Goal: Task Accomplishment & Management: Complete application form

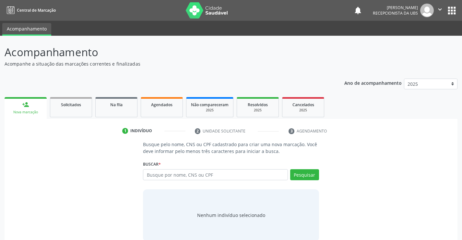
click at [169, 174] on input "text" at bounding box center [215, 174] width 145 height 11
type input "898002947592222"
click at [296, 174] on button "Pesquisar" at bounding box center [304, 174] width 29 height 11
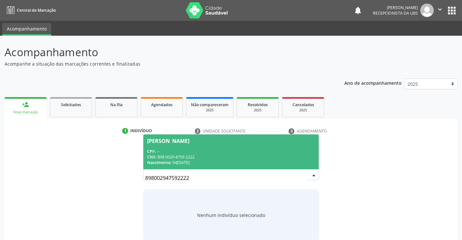
click at [151, 150] on span "CPF:" at bounding box center [151, 152] width 8 height 6
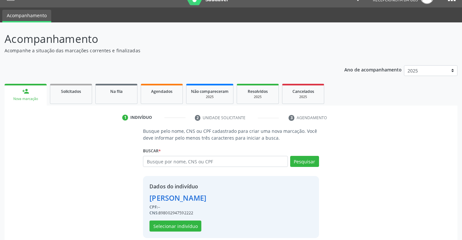
scroll to position [20, 0]
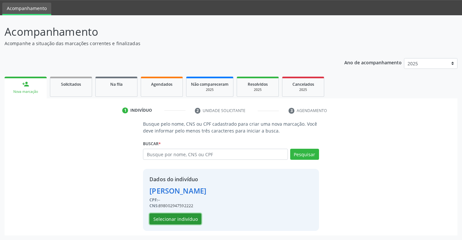
click at [173, 219] on button "Selecionar indivíduo" at bounding box center [176, 218] width 52 height 11
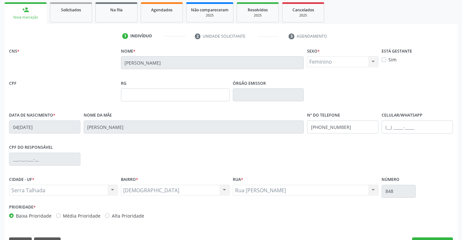
scroll to position [112, 0]
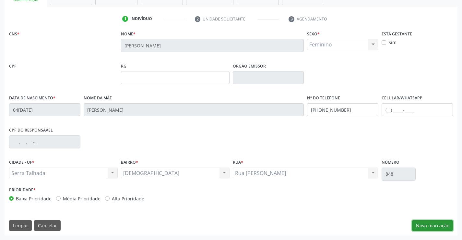
click at [425, 224] on button "Nova marcação" at bounding box center [432, 225] width 41 height 11
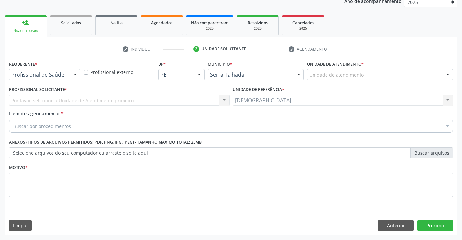
scroll to position [82, 0]
click at [74, 73] on div at bounding box center [75, 74] width 10 height 11
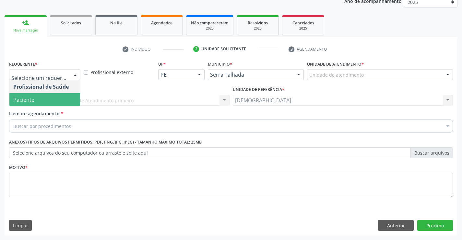
click at [44, 99] on span "Paciente" at bounding box center [44, 99] width 71 height 13
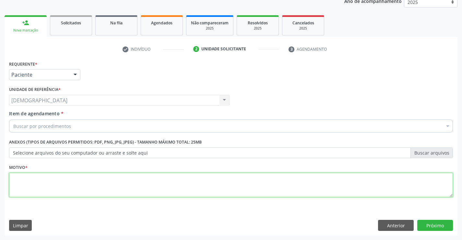
click at [32, 178] on textarea at bounding box center [231, 185] width 444 height 25
type textarea "."
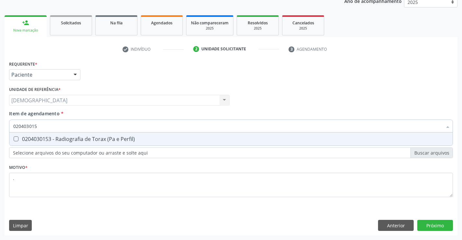
type input "0204030153"
click at [37, 141] on div "0204030153 - Radiografia de Torax (Pa e Perfil)" at bounding box center [231, 138] width 436 height 5
checkbox Perfil\) "true"
click at [449, 227] on div "Requerente * Paciente Profissional de Saúde Paciente Nenhum resultado encontrad…" at bounding box center [231, 147] width 453 height 176
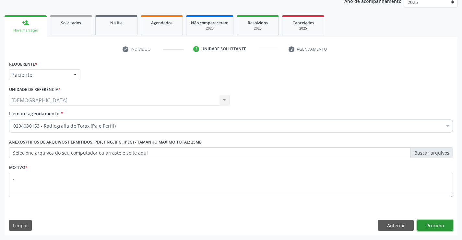
click at [443, 224] on button "Próximo" at bounding box center [435, 225] width 36 height 11
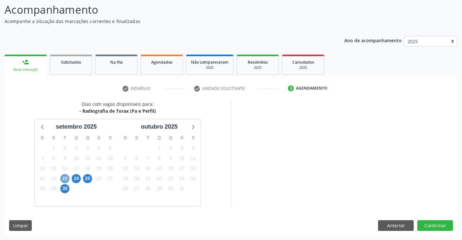
click at [64, 180] on span "23" at bounding box center [64, 178] width 9 height 9
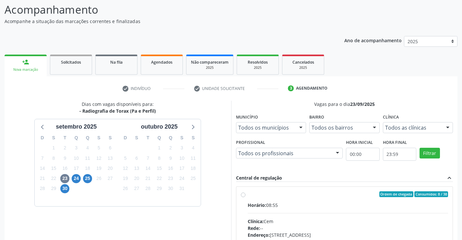
click at [268, 192] on div "Ordem de chegada Consumidos: 8 / 38" at bounding box center [348, 194] width 201 height 6
click at [246, 192] on input "Ordem de chegada Consumidos: 8 / 38 Horário: 08:55 Clínica: Cem Rede: -- Endere…" at bounding box center [243, 194] width 5 height 6
radio input "true"
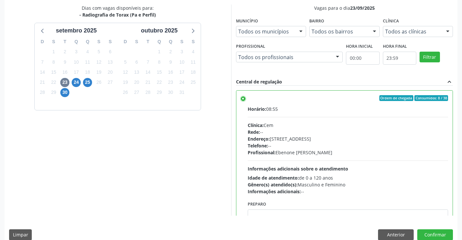
scroll to position [148, 0]
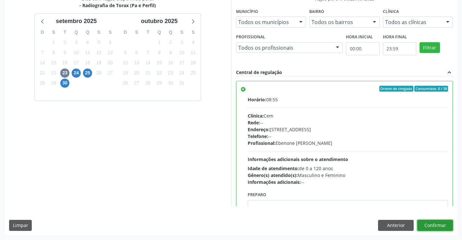
click at [440, 224] on button "Confirmar" at bounding box center [435, 225] width 36 height 11
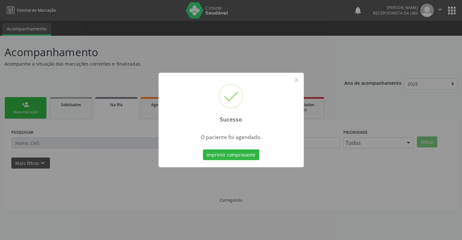
scroll to position [0, 0]
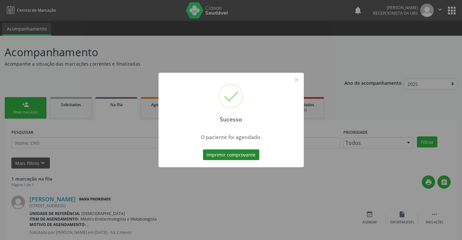
click at [211, 157] on button "Imprimir comprovante" at bounding box center [231, 154] width 56 height 11
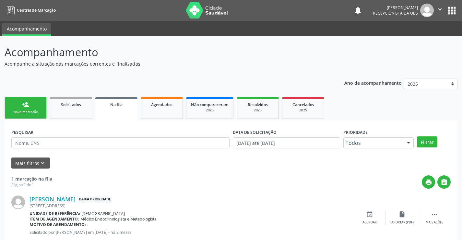
click at [21, 107] on link "person_add Nova marcação" at bounding box center [26, 108] width 42 height 22
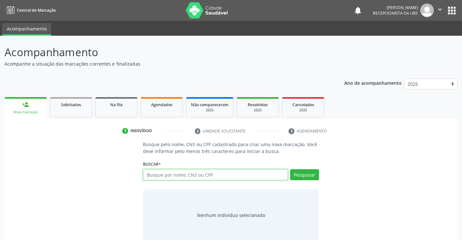
click at [189, 176] on input "text" at bounding box center [215, 174] width 145 height 11
click at [169, 176] on input "text" at bounding box center [215, 174] width 145 height 11
click at [175, 177] on input "text" at bounding box center [215, 174] width 145 height 11
type input "708009312814222"
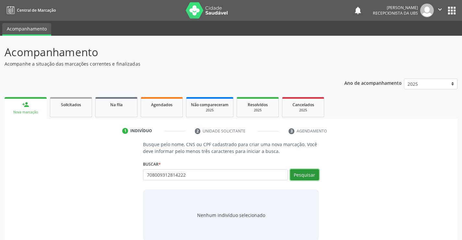
click at [310, 176] on button "Pesquisar" at bounding box center [304, 174] width 29 height 11
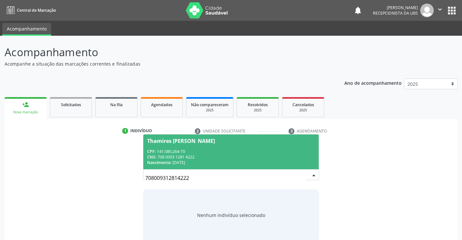
click at [212, 163] on div "Nascimento: 05[DATE]" at bounding box center [230, 163] width 167 height 6
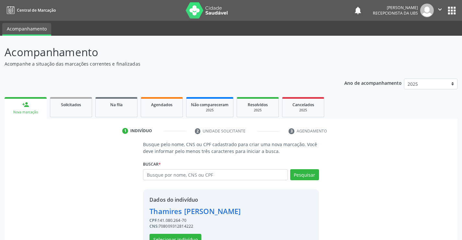
scroll to position [20, 0]
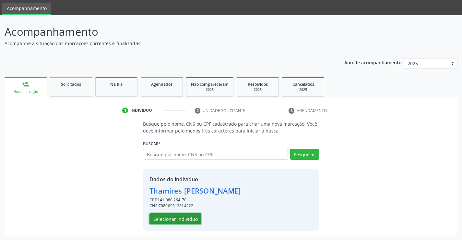
click at [191, 216] on button "Selecionar indivíduo" at bounding box center [176, 218] width 52 height 11
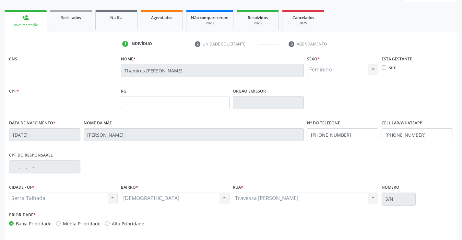
scroll to position [112, 0]
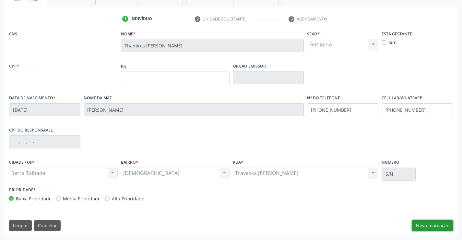
click at [428, 220] on button "Nova marcação" at bounding box center [432, 225] width 41 height 11
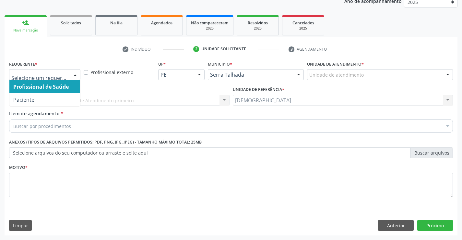
click at [73, 72] on div at bounding box center [75, 74] width 10 height 11
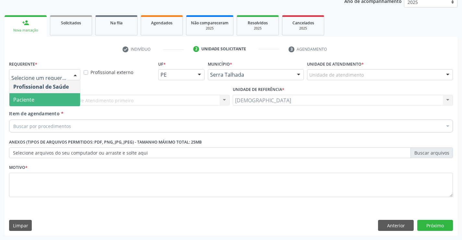
click at [52, 101] on span "Paciente" at bounding box center [44, 99] width 71 height 13
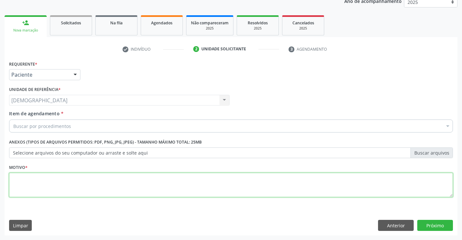
click at [104, 180] on textarea at bounding box center [231, 185] width 444 height 25
type textarea "."
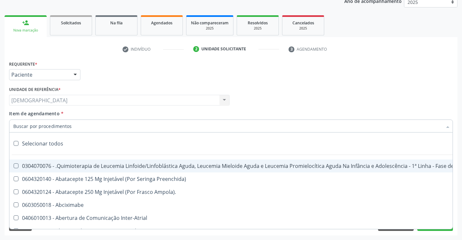
click at [123, 125] on div at bounding box center [231, 125] width 444 height 13
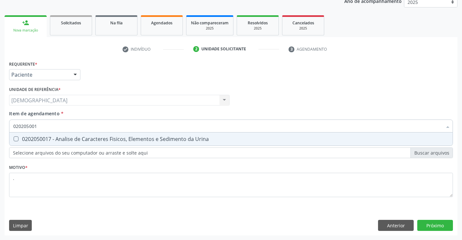
type input "0202050017"
click at [120, 141] on div "0202050017 - Analise de Caracteres Fisicos, Elementos e Sedimento da Urina" at bounding box center [231, 138] width 436 height 5
checkbox Urina "true"
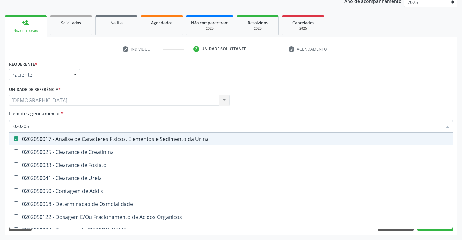
type input "02020"
checkbox Urina "false"
checkbox Fosfato "true"
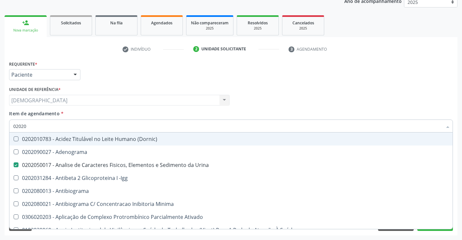
type input "020202"
checkbox Urina "false"
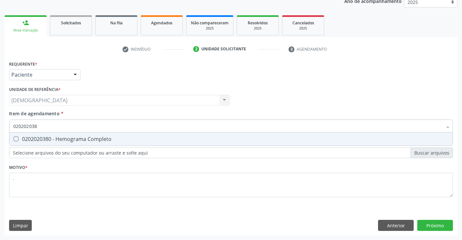
type input "0202020380"
click at [121, 139] on div "0202020380 - Hemograma Completo" at bounding box center [231, 138] width 436 height 5
checkbox Completo "true"
type input "02020203"
checkbox Completo "false"
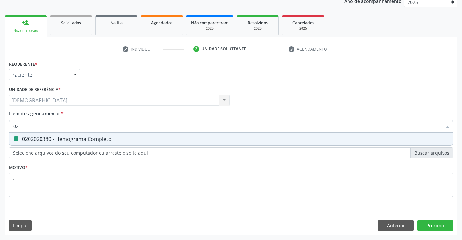
type input "0"
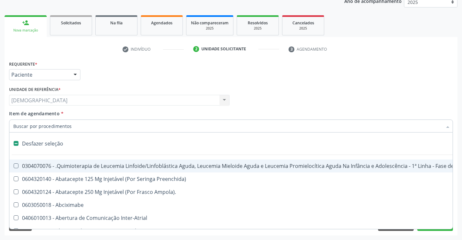
click at [394, 106] on div "Profissional Solicitante Por favor, selecione a Unidade de Atendimento primeiro…" at bounding box center [230, 97] width 447 height 25
checkbox Preenchida\) "true"
checkbox Ampola\)\ "true"
checkbox Urina "false"
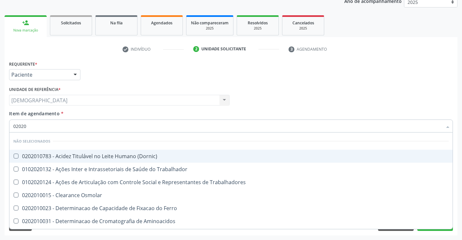
type input "020201"
checkbox \(Dornic\) "false"
checkbox Trabalhador "false"
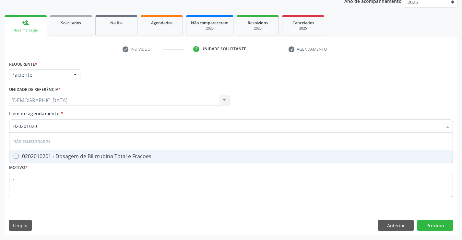
type input "0202010201"
click at [190, 162] on span "0202010201 - Dosagem de Bilirrubina Total e Fracoes" at bounding box center [230, 156] width 443 height 13
checkbox Fracoes "true"
click at [194, 130] on input "0202010201" at bounding box center [227, 125] width 429 height 13
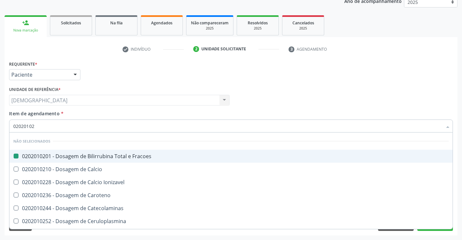
type input "0202010"
checkbox Fracoes "false"
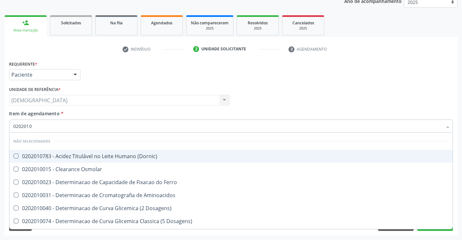
type input "020201"
checkbox Fracoes "false"
checkbox Total "true"
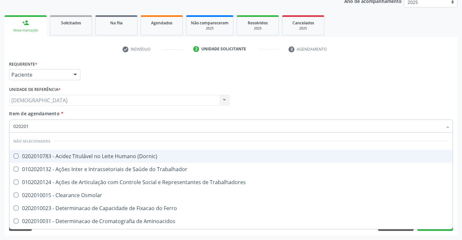
type input "02020"
checkbox \(Dornic\) "true"
checkbox Trabalhador "true"
checkbox Fracoes "false"
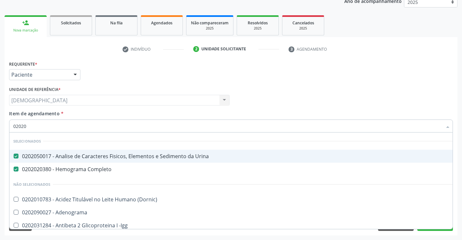
type input "020201"
checkbox Urina "false"
checkbox Completo "false"
checkbox Cd4\/Cd8 "true"
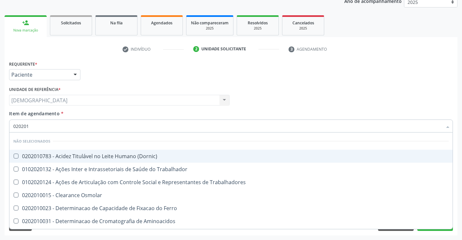
type input "0202010"
checkbox Vanilmandelico "true"
checkbox Fracoes "false"
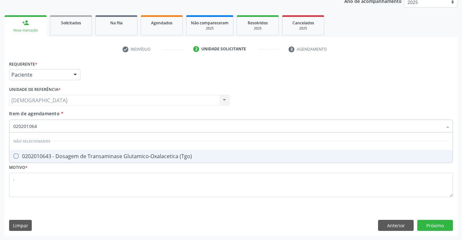
type input "0202010643"
click at [178, 155] on div "0202010643 - Dosagem de Transaminase Glutamico-Oxalacetica (Tgo)" at bounding box center [231, 155] width 436 height 5
checkbox \(Tgo\) "true"
type input "02020106"
checkbox \(Tgo\) "false"
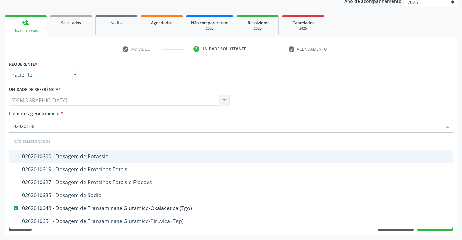
type input "0202010"
checkbox \(Tgo\) "false"
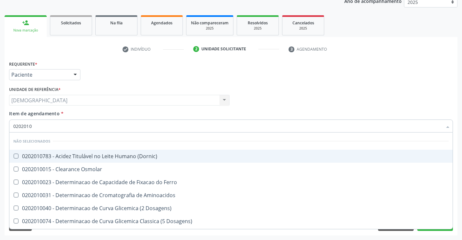
type input "020201"
checkbox Fracoes "false"
checkbox Total "true"
checkbox \(Tgo\) "false"
checkbox D-Xilose "true"
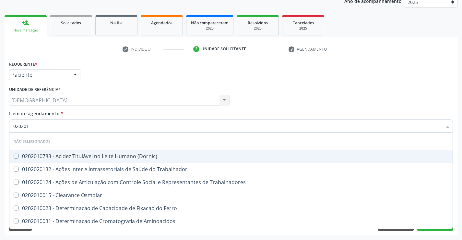
type input "02020"
checkbox \(Dornic\) "true"
checkbox Trabalhador "true"
checkbox Fracoes "false"
checkbox \(Tgo\) "false"
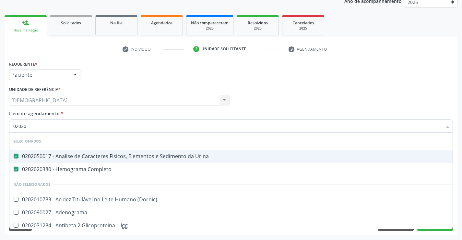
type input "020201"
checkbox Urina "false"
checkbox Completo "false"
checkbox Cd4\/Cd8 "true"
checkbox 17-Alfa-Hidroxiprogesterona "true"
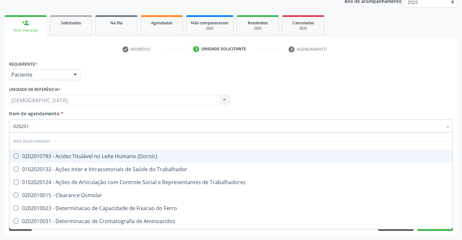
type input "0202010"
checkbox Vanilmandelico "true"
checkbox Fracoes "false"
checkbox Leucino-Aminopeptidase "true"
checkbox \(Tgo\) "false"
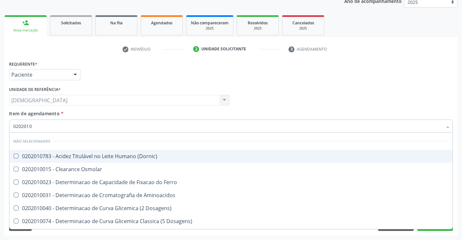
type input "02020106"
checkbox Dosagens\) "true"
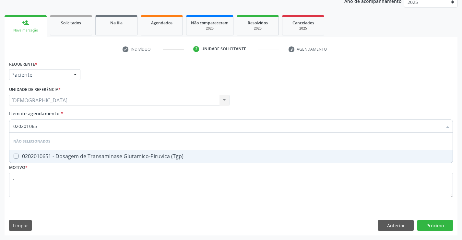
type input "0202010651"
click at [173, 150] on span "0202010651 - Dosagem de Transaminase Glutamico-Piruvica (Tgp)" at bounding box center [230, 156] width 443 height 13
checkbox \(Tgp\) "true"
click at [428, 226] on div "Requerente * Paciente Profissional de Saúde Paciente Nenhum resultado encontrad…" at bounding box center [231, 147] width 453 height 176
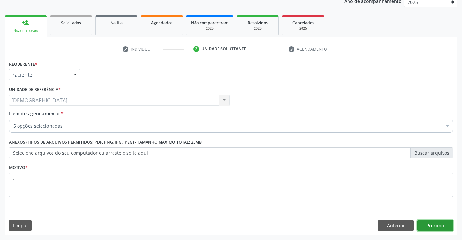
click at [428, 226] on button "Próximo" at bounding box center [435, 225] width 36 height 11
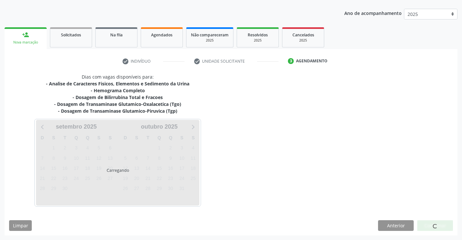
scroll to position [70, 0]
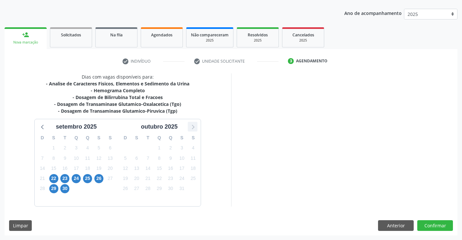
click at [196, 128] on icon at bounding box center [192, 126] width 8 height 8
click at [42, 126] on icon at bounding box center [43, 126] width 8 height 8
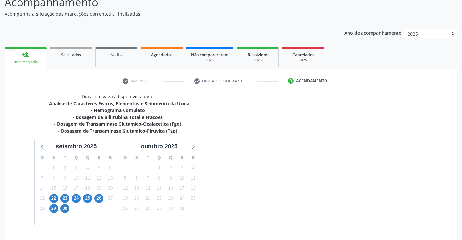
scroll to position [49, 0]
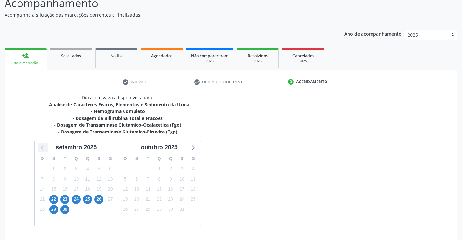
click at [43, 149] on icon at bounding box center [43, 147] width 8 height 8
click at [192, 148] on icon at bounding box center [192, 147] width 8 height 8
click at [45, 148] on icon at bounding box center [43, 147] width 8 height 8
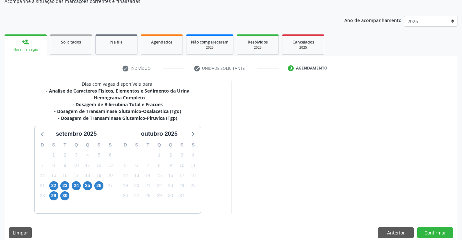
scroll to position [70, 0]
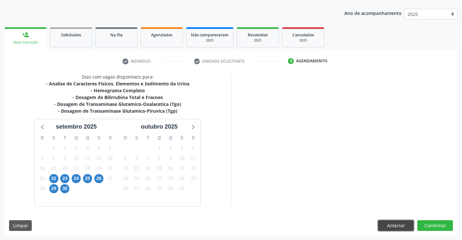
click at [392, 224] on button "Anterior" at bounding box center [396, 225] width 36 height 11
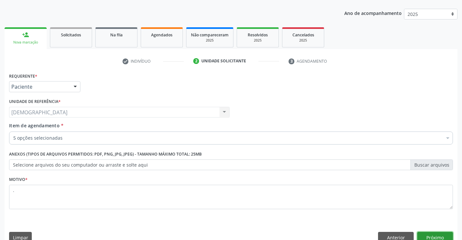
click at [441, 234] on button "Próximo" at bounding box center [435, 237] width 36 height 11
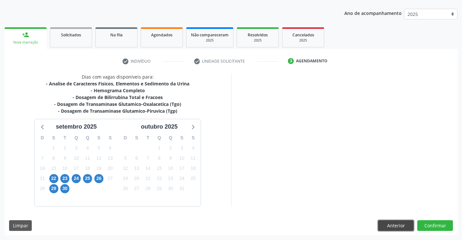
click at [395, 223] on button "Anterior" at bounding box center [396, 225] width 36 height 11
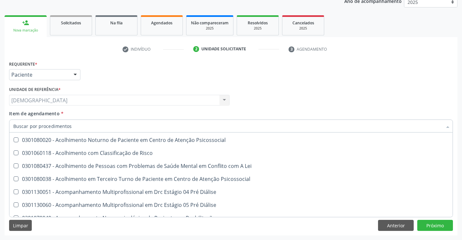
scroll to position [404, 0]
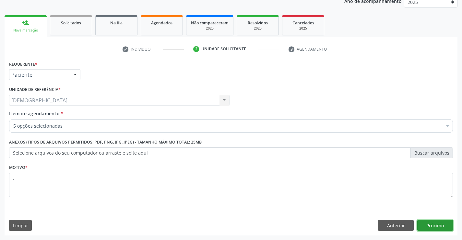
click at [430, 225] on button "Próximo" at bounding box center [435, 225] width 36 height 11
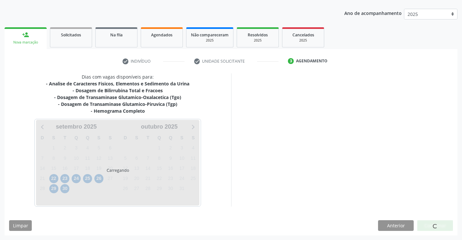
scroll to position [0, 0]
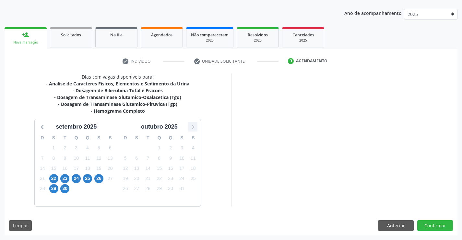
click at [190, 127] on icon at bounding box center [192, 126] width 8 height 8
click at [46, 127] on icon at bounding box center [43, 126] width 8 height 8
click at [387, 224] on button "Anterior" at bounding box center [396, 225] width 36 height 11
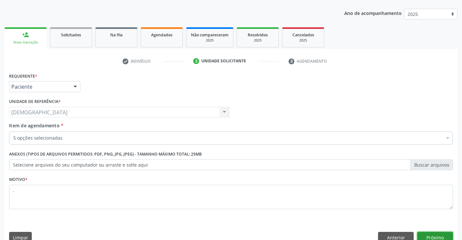
click at [429, 235] on button "Próximo" at bounding box center [435, 237] width 36 height 11
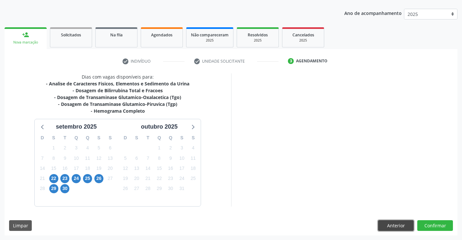
click at [397, 224] on button "Anterior" at bounding box center [396, 225] width 36 height 11
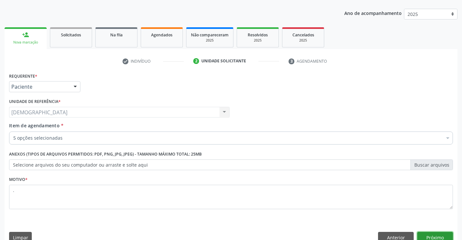
click at [423, 235] on button "Próximo" at bounding box center [435, 237] width 36 height 11
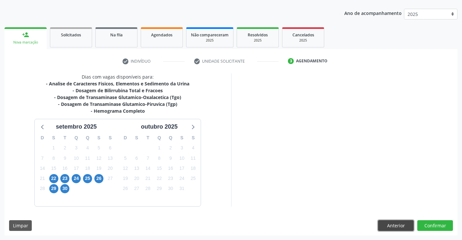
click at [406, 226] on button "Anterior" at bounding box center [396, 225] width 36 height 11
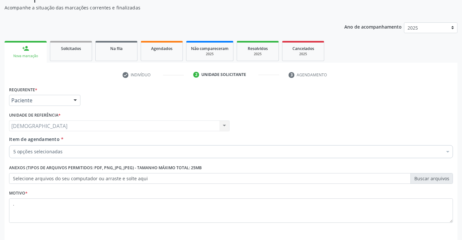
scroll to position [70, 0]
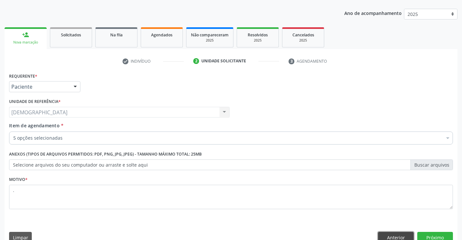
click at [385, 237] on button "Anterior" at bounding box center [396, 237] width 36 height 11
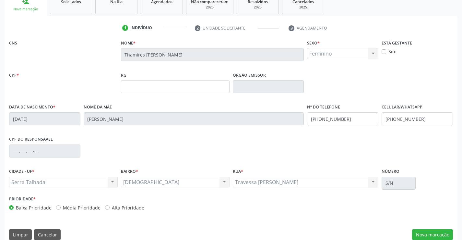
scroll to position [112, 0]
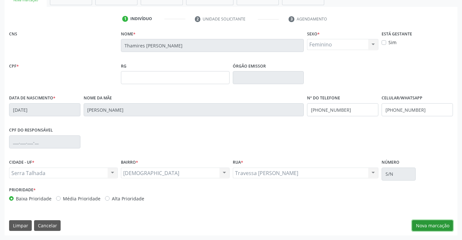
click at [426, 224] on button "Nova marcação" at bounding box center [432, 225] width 41 height 11
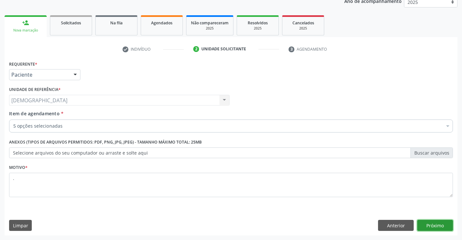
click at [427, 222] on button "Próximo" at bounding box center [435, 225] width 36 height 11
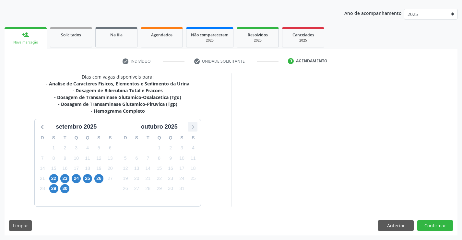
click at [191, 130] on icon at bounding box center [192, 126] width 8 height 8
click at [42, 126] on icon at bounding box center [43, 126] width 8 height 8
click at [194, 126] on icon at bounding box center [192, 126] width 8 height 8
click at [399, 223] on button "Anterior" at bounding box center [396, 225] width 36 height 11
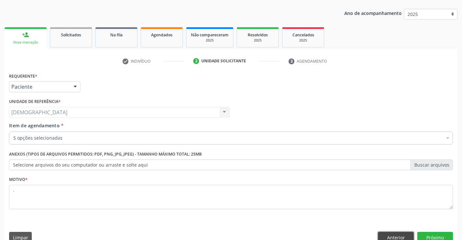
click at [392, 239] on button "Anterior" at bounding box center [396, 237] width 36 height 11
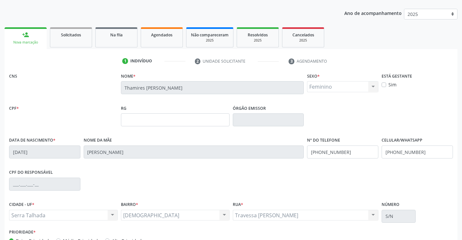
scroll to position [112, 0]
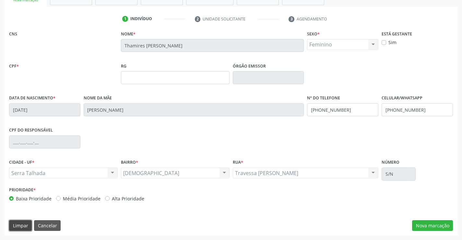
click at [16, 224] on button "Limpar" at bounding box center [20, 225] width 23 height 11
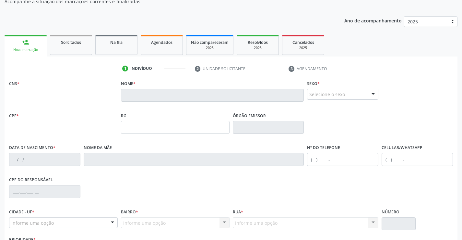
scroll to position [0, 0]
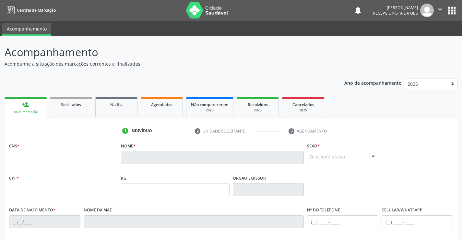
click at [27, 103] on div "person_add" at bounding box center [25, 104] width 7 height 7
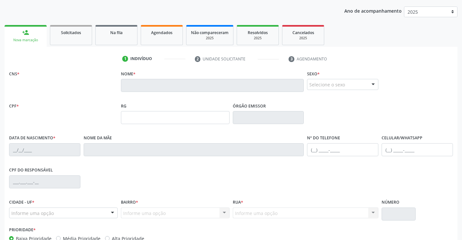
scroll to position [112, 0]
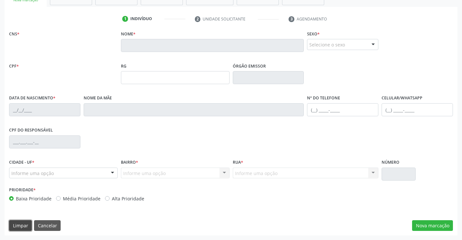
click at [10, 221] on button "Limpar" at bounding box center [20, 225] width 23 height 11
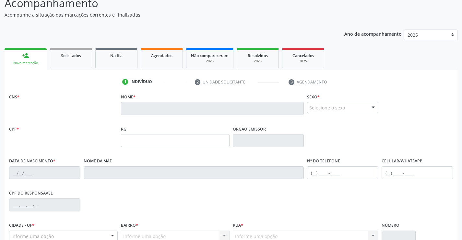
scroll to position [47, 0]
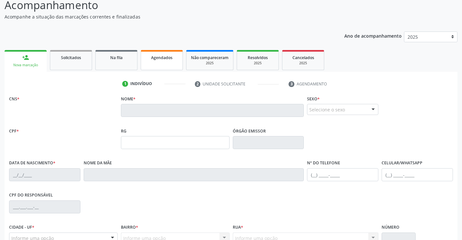
click at [161, 63] on link "Agendados" at bounding box center [162, 60] width 42 height 20
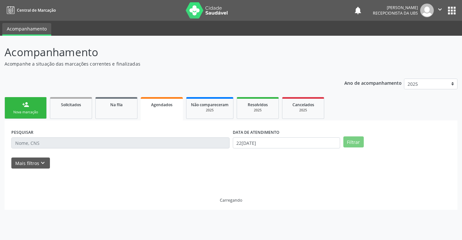
scroll to position [0, 0]
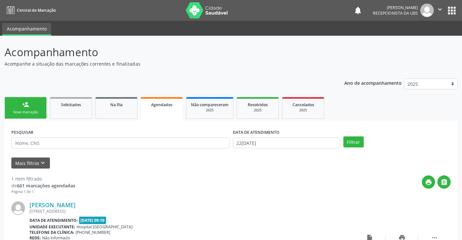
click at [20, 110] on div "Nova marcação" at bounding box center [25, 112] width 32 height 5
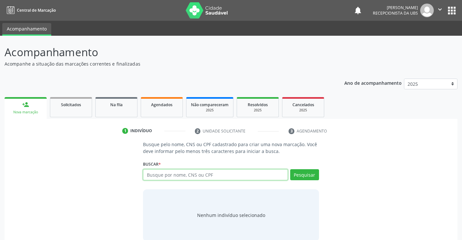
click at [218, 174] on input "text" at bounding box center [215, 174] width 145 height 11
type input "708009312814222"
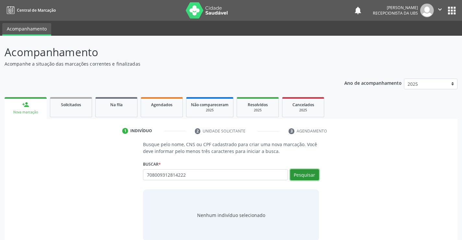
click at [293, 173] on button "Pesquisar" at bounding box center [304, 174] width 29 height 11
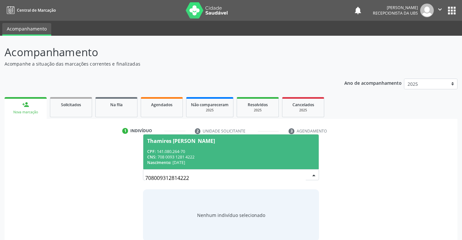
click at [238, 151] on div "CPF: 141.080.264-70" at bounding box center [230, 152] width 167 height 6
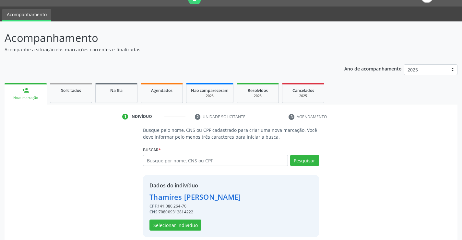
scroll to position [20, 0]
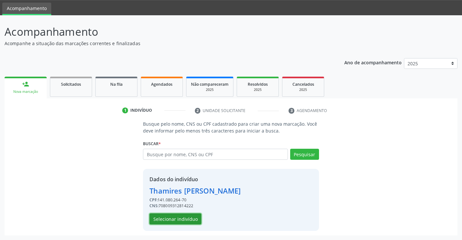
click at [177, 216] on button "Selecionar indivíduo" at bounding box center [176, 218] width 52 height 11
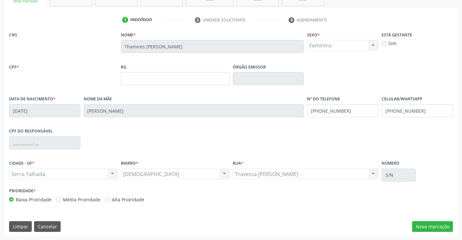
scroll to position [112, 0]
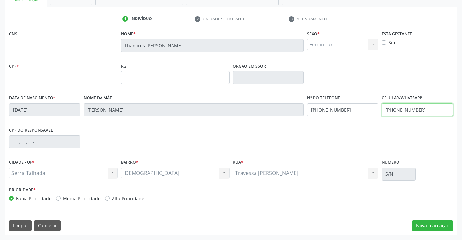
click at [438, 112] on input "[PHONE_NUMBER]" at bounding box center [417, 109] width 71 height 13
type input "[PHONE_NUMBER]"
click at [428, 225] on button "Nova marcação" at bounding box center [432, 225] width 41 height 11
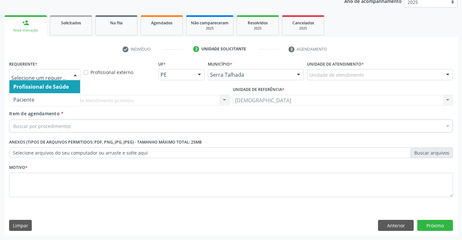
click at [78, 77] on div at bounding box center [75, 74] width 10 height 11
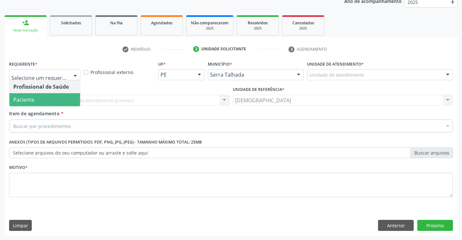
click at [50, 100] on span "Paciente" at bounding box center [44, 99] width 71 height 13
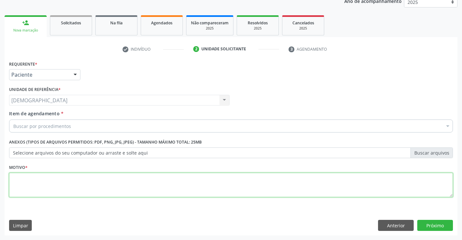
click at [44, 186] on textarea at bounding box center [231, 185] width 444 height 25
type textarea "."
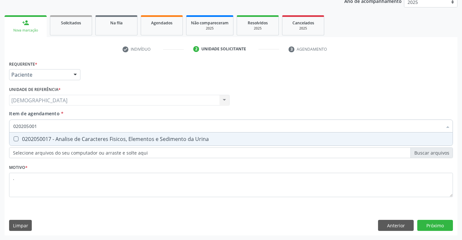
type input "0202050017"
click at [65, 141] on div "0202050017 - Analise de Caracteres Fisicos, Elementos e Sedimento da Urina" at bounding box center [231, 138] width 436 height 5
checkbox Urina "true"
click at [65, 125] on input "0202050017" at bounding box center [227, 125] width 429 height 13
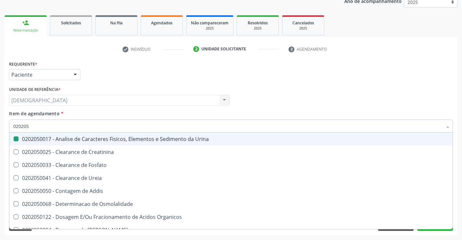
type input "02020"
checkbox Urina "false"
checkbox Fosfato "true"
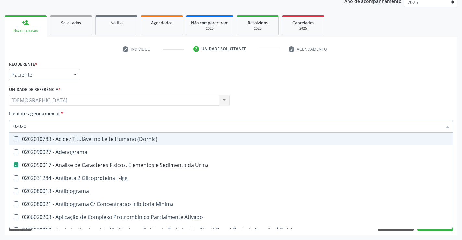
type input "020202"
checkbox Urina "false"
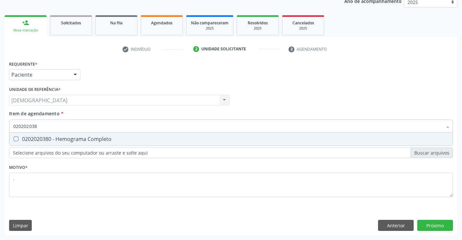
type input "0202020380"
click at [67, 139] on div "0202020380 - Hemograma Completo" at bounding box center [231, 138] width 436 height 5
checkbox Completo "true"
click at [67, 126] on input "0202020380" at bounding box center [227, 125] width 429 height 13
type input "02020203"
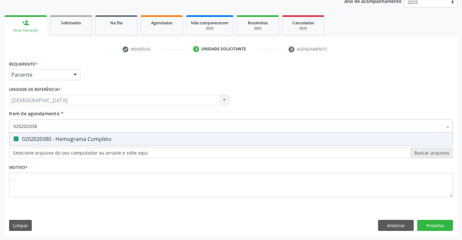
checkbox Completo "false"
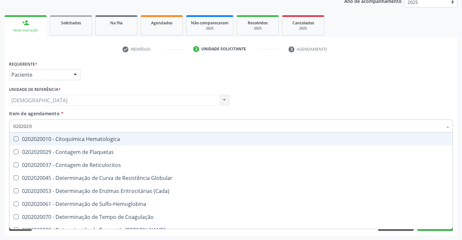
type input "020202"
checkbox Completo "false"
checkbox Leucograma "true"
type input "02020"
checkbox Reticulocitos "true"
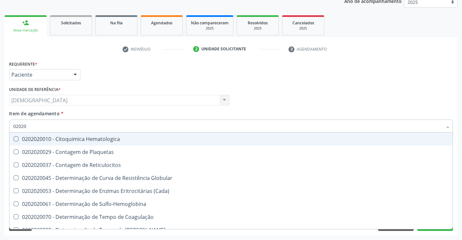
checkbox Completo "false"
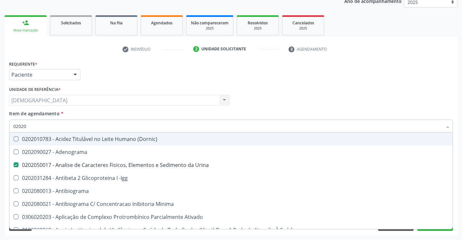
type input "020201"
checkbox Urina "false"
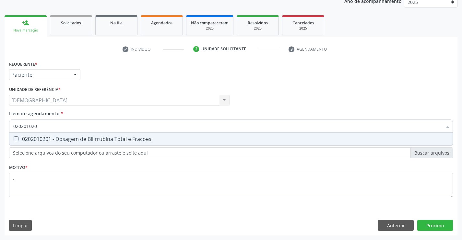
type input "0202010201"
click at [65, 136] on div "0202010201 - Dosagem de Bilirrubina Total e Fracoes" at bounding box center [231, 138] width 436 height 5
checkbox Fracoes "true"
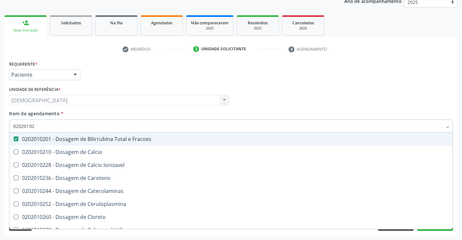
type input "0202010"
checkbox Fracoes "false"
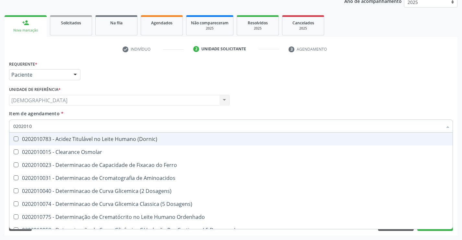
type input "020201"
checkbox Fracoes "false"
checkbox Total "true"
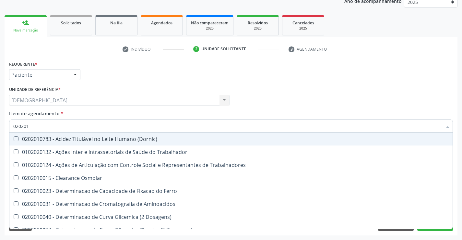
type input "02020"
checkbox Trabalhadores "true"
checkbox Fracoes "false"
type input "020201"
checkbox Trabalhadores "false"
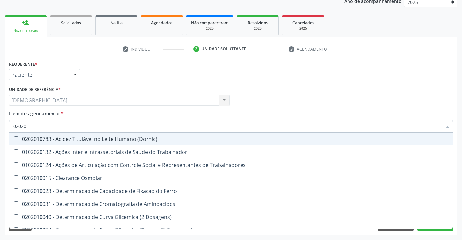
checkbox Fracoes "true"
type input "0202010"
checkbox Vanilmandelico "true"
checkbox Fracoes "false"
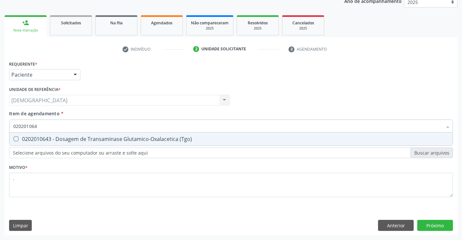
type input "0202010643"
click at [83, 141] on div "0202010643 - Dosagem de Transaminase Glutamico-Oxalacetica (Tgo)" at bounding box center [231, 138] width 436 height 5
checkbox \(Tgo\) "true"
type input "02020106"
checkbox \(Tgo\) "false"
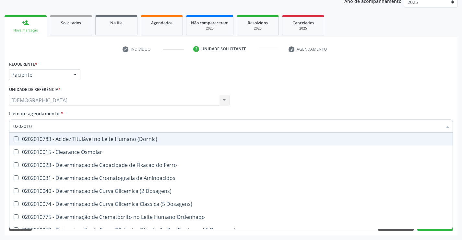
type input "020201"
checkbox Fracoes "false"
checkbox Total "true"
checkbox \(Tgo\) "false"
checkbox D-Xilose "true"
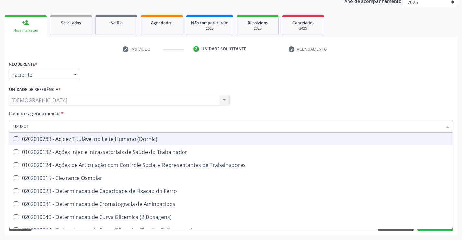
type input "0202010"
checkbox Vanilmandelico "true"
checkbox Fracoes "false"
checkbox Leucino-Aminopeptidase "true"
checkbox \(Tgo\) "false"
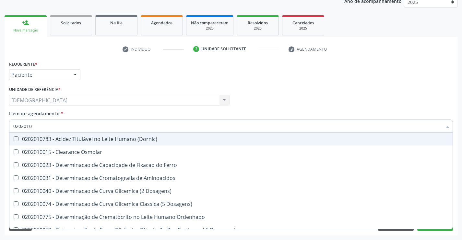
type input "02020106"
checkbox Dosagens\) "true"
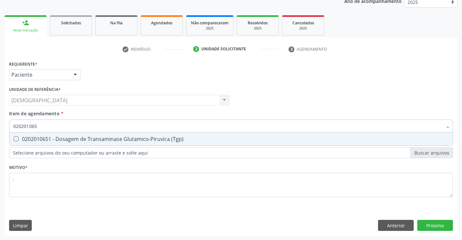
type input "0202010651"
click at [83, 141] on div "0202010651 - Dosagem de Transaminase Glutamico-Piruvica (Tgp)" at bounding box center [231, 138] width 436 height 5
checkbox \(Tgp\) "true"
click at [423, 225] on div "Requerente * Paciente Profissional de Saúde Paciente Nenhum resultado encontrad…" at bounding box center [231, 147] width 453 height 176
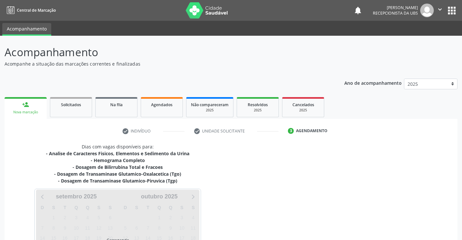
scroll to position [70, 0]
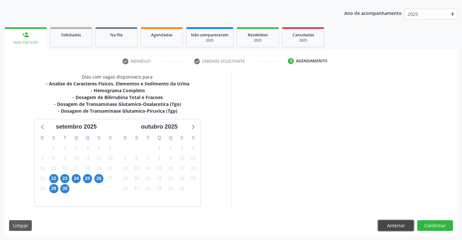
click at [402, 225] on button "Anterior" at bounding box center [396, 225] width 36 height 11
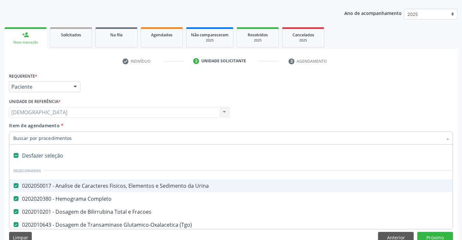
click at [447, 135] on div at bounding box center [448, 138] width 10 height 11
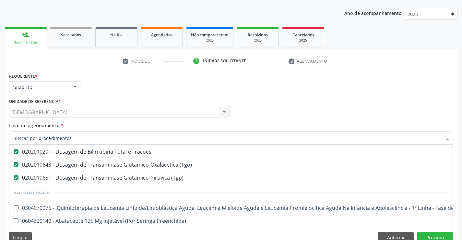
scroll to position [65, 0]
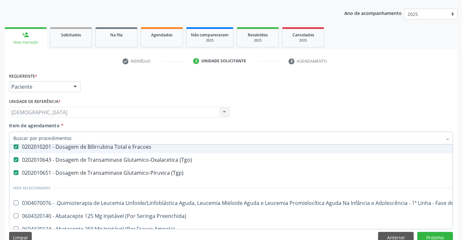
click at [126, 147] on div "0202010201 - Dosagem de Bilirrubina Total e Fracoes" at bounding box center [265, 146] width 505 height 5
click at [395, 109] on div "Profissional Solicitante Por favor, selecione a Unidade de Atendimento primeiro…" at bounding box center [230, 109] width 447 height 25
checkbox Fracoes "true"
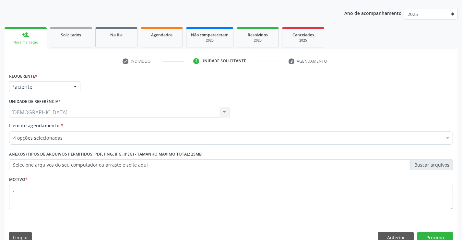
scroll to position [0, 0]
click at [422, 233] on button "Próximo" at bounding box center [435, 237] width 36 height 11
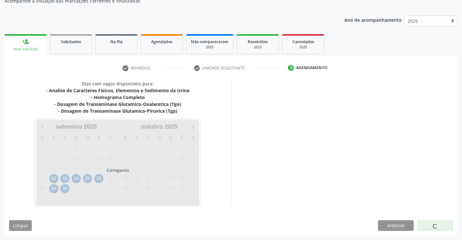
scroll to position [63, 0]
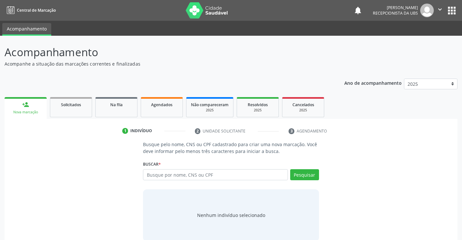
click at [281, 175] on input "text" at bounding box center [215, 174] width 145 height 11
type input "708009312814222"
click at [315, 178] on button "Pesquisar" at bounding box center [304, 174] width 29 height 11
type input "708009312814222"
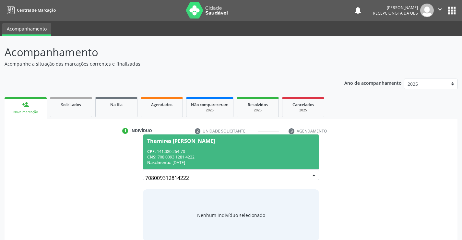
click at [169, 157] on div "CNS: 708 0093 1281 4222" at bounding box center [230, 157] width 167 height 6
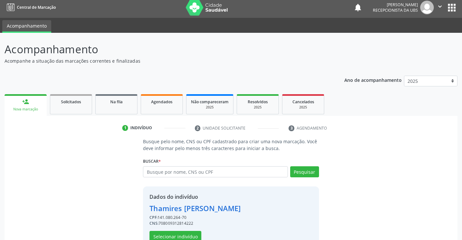
scroll to position [20, 0]
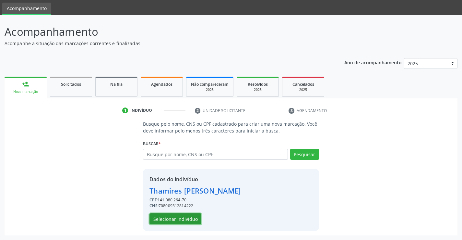
click at [156, 217] on button "Selecionar indivíduo" at bounding box center [176, 218] width 52 height 11
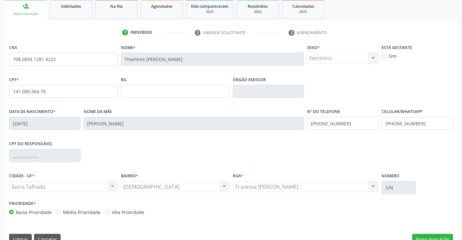
scroll to position [112, 0]
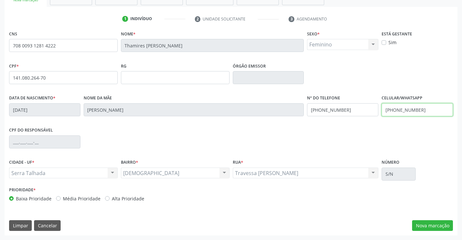
click at [419, 110] on input "[PHONE_NUMBER]" at bounding box center [417, 109] width 71 height 13
type input "[PHONE_NUMBER]"
click at [422, 225] on button "Nova marcação" at bounding box center [432, 225] width 41 height 11
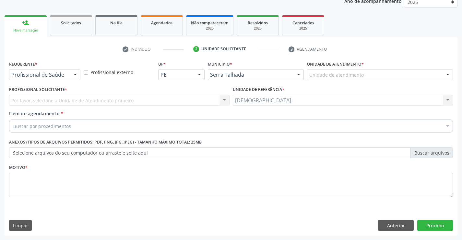
click at [72, 73] on div at bounding box center [75, 74] width 10 height 11
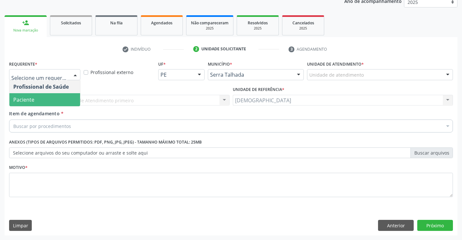
click at [39, 98] on span "Paciente" at bounding box center [44, 99] width 71 height 13
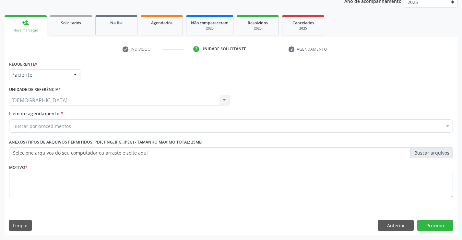
click at [29, 169] on div "Motivo *" at bounding box center [231, 180] width 444 height 34
click at [29, 178] on textarea at bounding box center [231, 185] width 444 height 25
type textarea "."
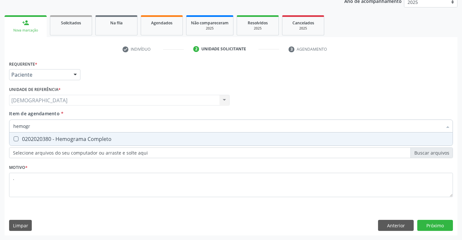
type input "hemogra"
click at [41, 137] on div "0202020380 - Hemograma Completo" at bounding box center [231, 138] width 436 height 5
checkbox Completo "true"
click at [432, 227] on div "Requerente * Paciente Profissional de Saúde Paciente Nenhum resultado encontrad…" at bounding box center [231, 147] width 453 height 176
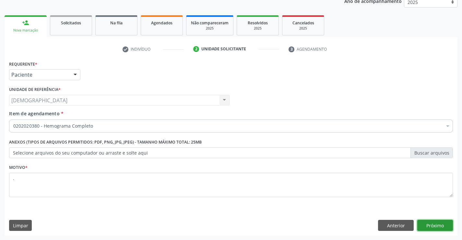
click at [434, 224] on button "Próximo" at bounding box center [435, 225] width 36 height 11
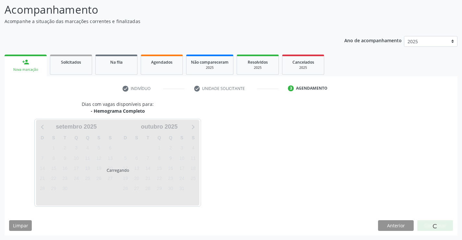
scroll to position [42, 0]
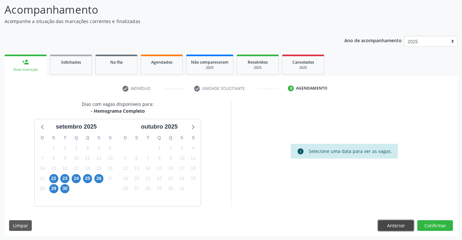
click at [393, 221] on button "Anterior" at bounding box center [396, 225] width 36 height 11
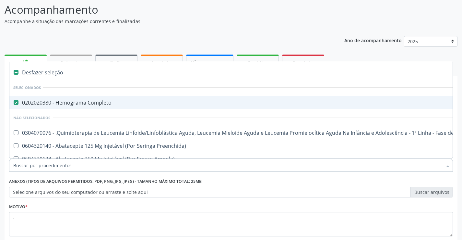
click at [82, 108] on span "0202020380 - Hemograma Completo" at bounding box center [265, 102] width 513 height 13
checkbox Completo "false"
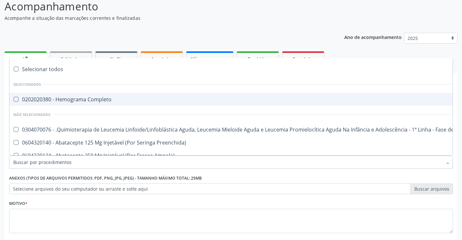
scroll to position [82, 0]
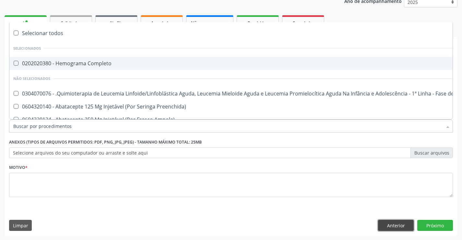
click at [392, 226] on button "Anterior" at bounding box center [396, 225] width 36 height 11
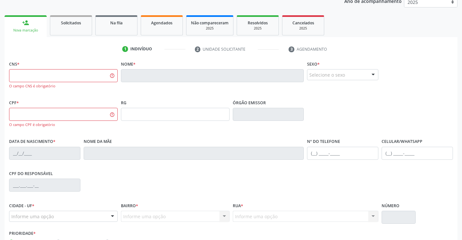
click at [22, 34] on link "person_add Nova marcação" at bounding box center [26, 26] width 42 height 22
click at [25, 28] on div "Nova marcação" at bounding box center [25, 30] width 33 height 5
click at [122, 30] on link "Na fila" at bounding box center [116, 25] width 42 height 20
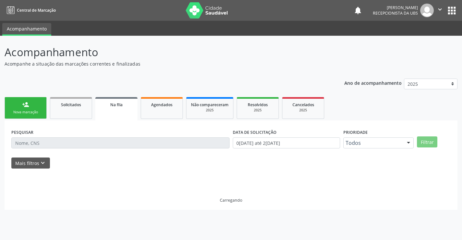
scroll to position [0, 0]
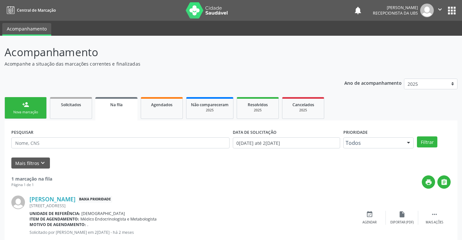
click at [16, 110] on div "Nova marcação" at bounding box center [25, 112] width 32 height 5
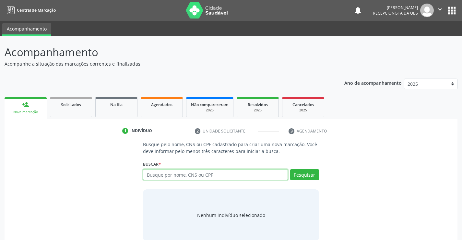
click at [179, 179] on input "text" at bounding box center [215, 174] width 145 height 11
type input "7"
click at [167, 175] on input "text" at bounding box center [215, 174] width 145 height 11
type input "700304964594930"
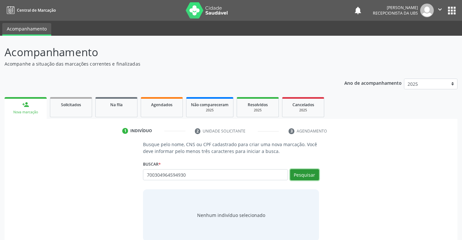
click at [303, 176] on button "Pesquisar" at bounding box center [304, 174] width 29 height 11
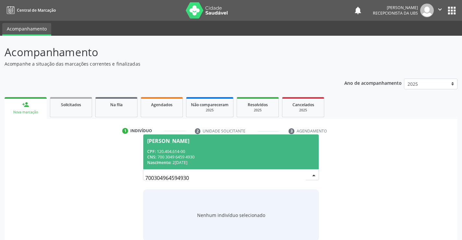
click at [235, 158] on div "CNS: 700 3049 6459 4930" at bounding box center [230, 157] width 167 height 6
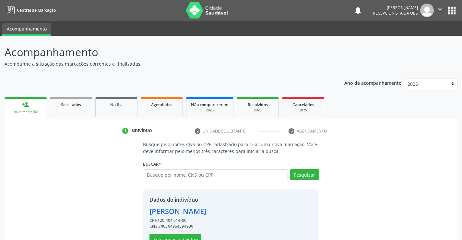
scroll to position [20, 0]
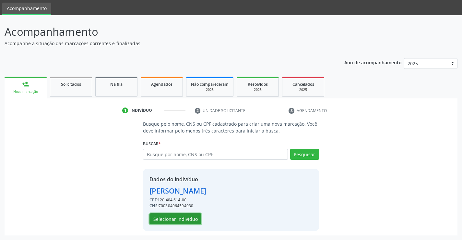
click at [183, 222] on button "Selecionar indivíduo" at bounding box center [176, 218] width 52 height 11
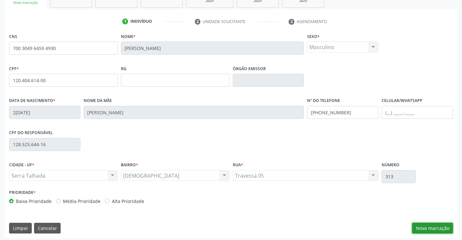
click at [423, 229] on button "Nova marcação" at bounding box center [432, 228] width 41 height 11
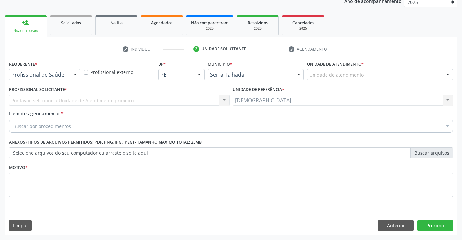
click at [74, 75] on div at bounding box center [75, 74] width 10 height 11
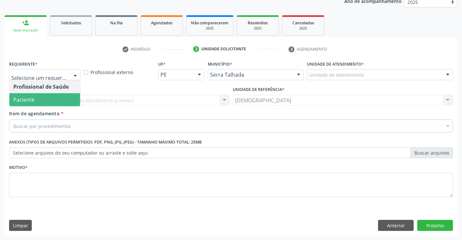
click at [33, 104] on span "Paciente" at bounding box center [44, 99] width 71 height 13
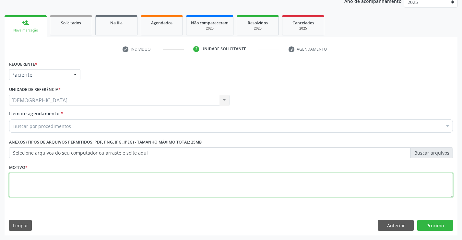
click at [23, 186] on textarea at bounding box center [231, 185] width 444 height 25
type textarea "."
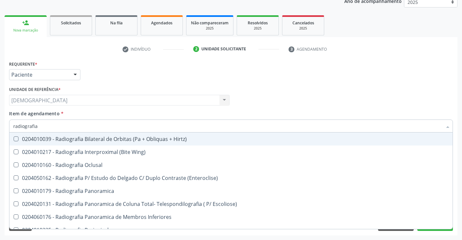
type input "radiografia"
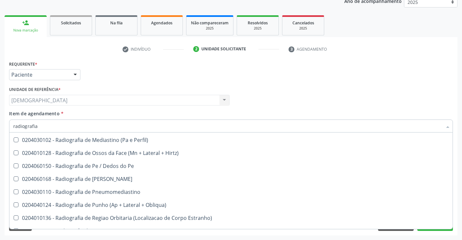
scroll to position [709, 0]
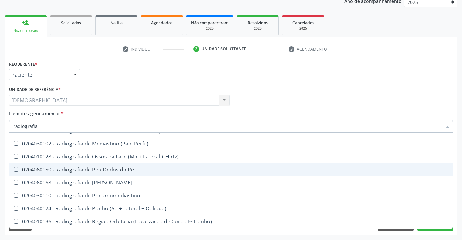
click at [126, 170] on div "0204060150 - Radiografia de Pe / Dedos do Pe" at bounding box center [231, 169] width 436 height 5
checkbox Pe "true"
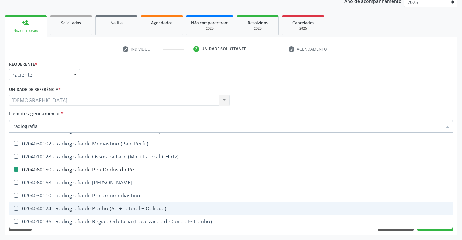
click at [436, 108] on div "Profissional Solicitante Por favor, selecione a Unidade de Atendimento primeiro…" at bounding box center [230, 97] width 447 height 25
checkbox Wing\) "true"
checkbox Pe "false"
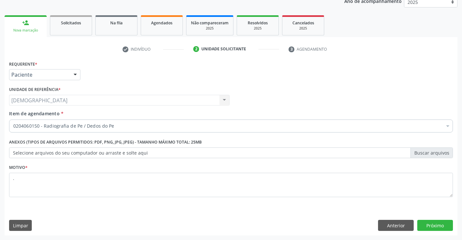
scroll to position [0, 0]
click at [428, 223] on button "Próximo" at bounding box center [435, 225] width 36 height 11
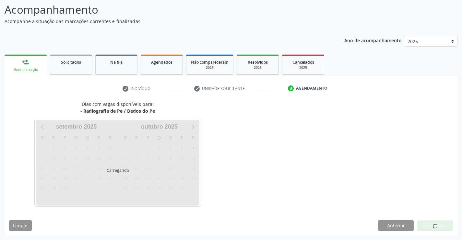
scroll to position [42, 0]
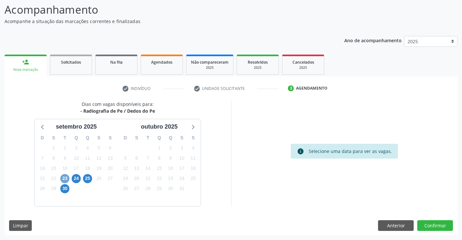
click at [64, 178] on span "23" at bounding box center [64, 178] width 9 height 9
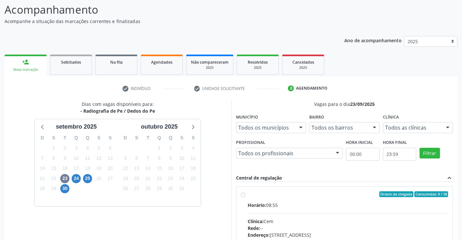
click at [262, 200] on label "Ordem de chegada Consumidos: 9 / 38 Horário: 08:55 Clínica: Cem Rede: -- Endere…" at bounding box center [348, 241] width 201 height 100
click at [246, 197] on input "Ordem de chegada Consumidos: 9 / 38 Horário: 08:55 Clínica: Cem Rede: -- Endere…" at bounding box center [243, 194] width 5 height 6
radio input "true"
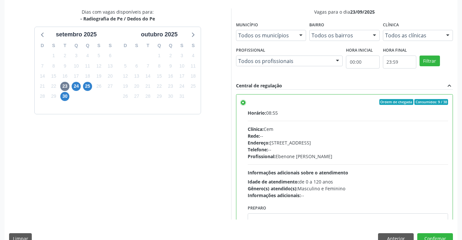
scroll to position [148, 0]
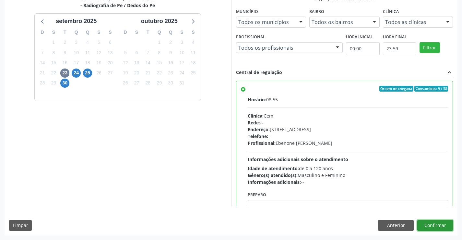
click at [431, 223] on button "Confirmar" at bounding box center [435, 225] width 36 height 11
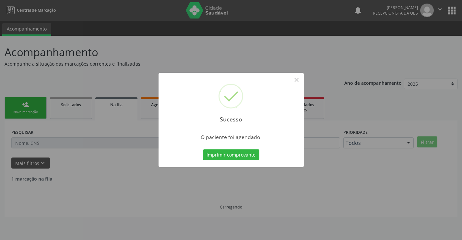
scroll to position [0, 0]
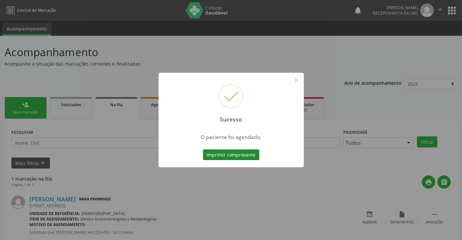
click at [243, 155] on button "Imprimir comprovante" at bounding box center [231, 154] width 56 height 11
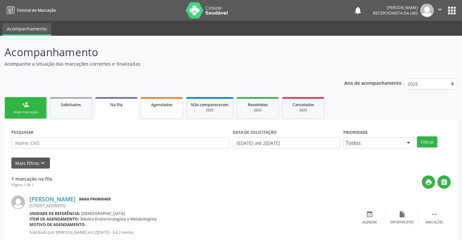
click at [166, 107] on div "Agendados" at bounding box center [162, 104] width 32 height 7
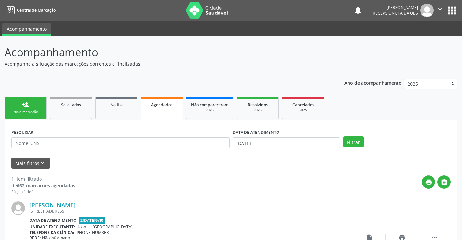
click at [36, 107] on link "person_add Nova marcação" at bounding box center [26, 108] width 42 height 22
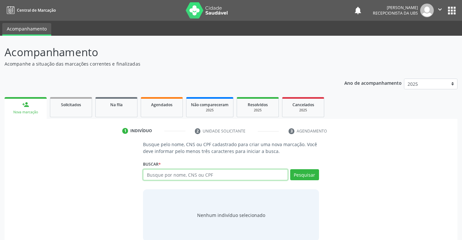
click at [207, 177] on input "text" at bounding box center [215, 174] width 145 height 11
type input "700304964594930"
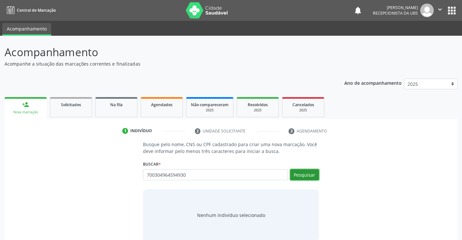
click at [300, 177] on button "Pesquisar" at bounding box center [304, 174] width 29 height 11
type input "700304964594930"
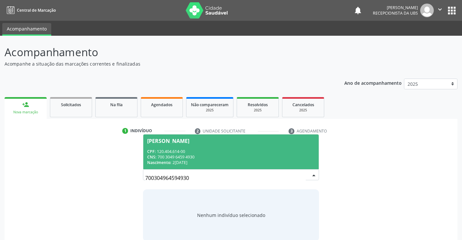
click at [234, 165] on div "Nascimento: 25/11/1992" at bounding box center [230, 163] width 167 height 6
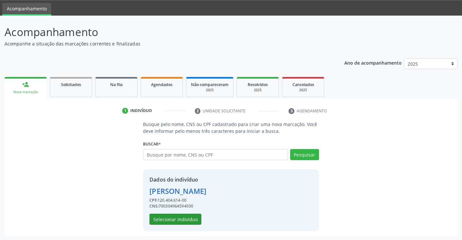
scroll to position [20, 0]
click at [180, 221] on button "Selecionar indivíduo" at bounding box center [176, 218] width 52 height 11
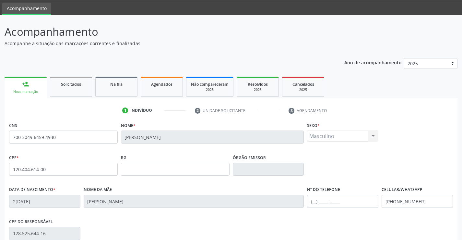
scroll to position [112, 0]
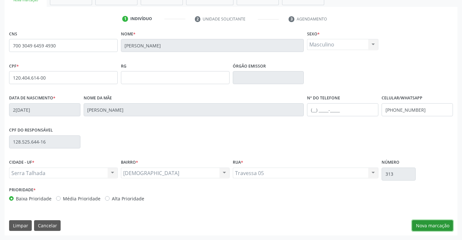
click at [441, 223] on button "Nova marcação" at bounding box center [432, 225] width 41 height 11
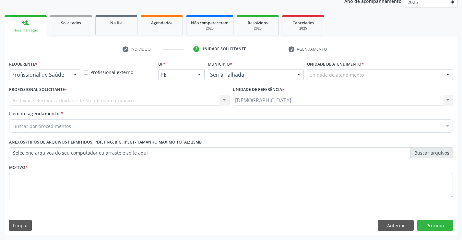
click at [77, 73] on div at bounding box center [75, 74] width 10 height 11
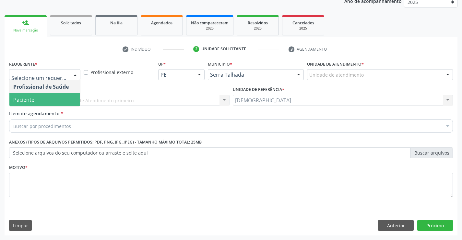
click at [26, 100] on span "Paciente" at bounding box center [23, 99] width 21 height 7
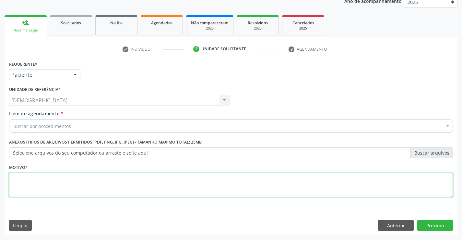
click at [22, 187] on textarea at bounding box center [231, 185] width 444 height 25
type textarea "."
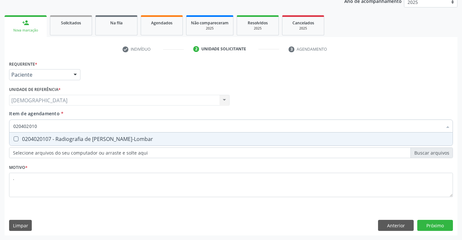
type input "0204020107"
click at [151, 137] on div "0204020107 - Radiografia de [PERSON_NAME]-Lombar" at bounding box center [231, 138] width 436 height 5
checkbox Toraco-Lombar "true"
click at [432, 225] on div "Requerente * Paciente Profissional de Saúde Paciente Nenhum resultado encontrad…" at bounding box center [231, 147] width 453 height 176
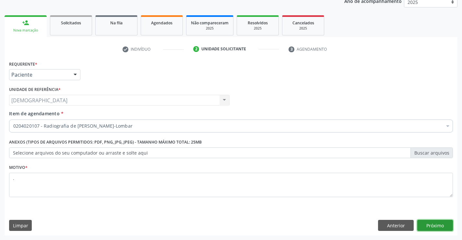
click at [428, 226] on button "Próximo" at bounding box center [435, 225] width 36 height 11
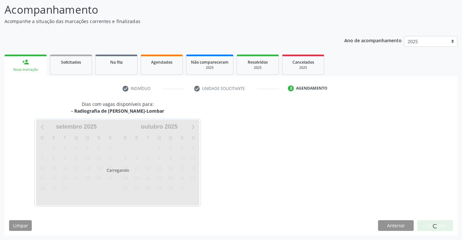
scroll to position [42, 0]
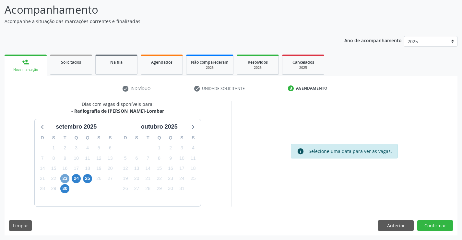
click at [62, 176] on span "23" at bounding box center [64, 178] width 9 height 9
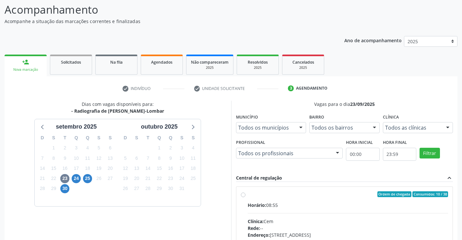
click at [243, 191] on div "Ordem de chegada Consumidos: 10 / 38 Horário: 08:55 Clínica: Cem Rede: -- Ender…" at bounding box center [345, 241] width 208 height 100
radio input "true"
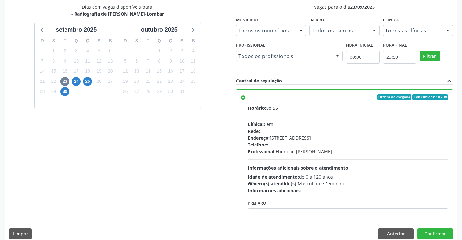
scroll to position [148, 0]
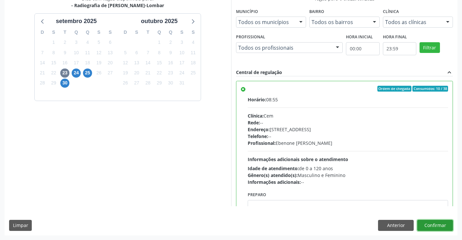
click at [425, 227] on button "Confirmar" at bounding box center [435, 225] width 36 height 11
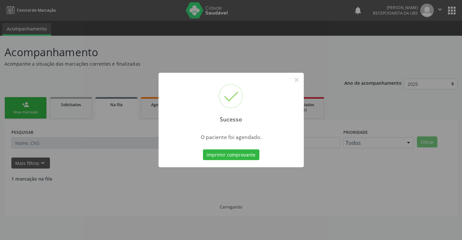
scroll to position [0, 0]
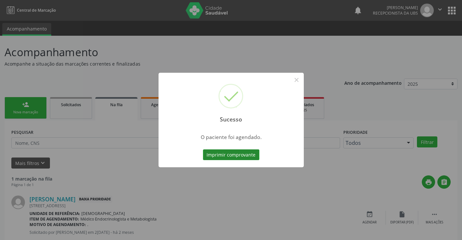
click at [224, 153] on button "Imprimir comprovante" at bounding box center [231, 154] width 56 height 11
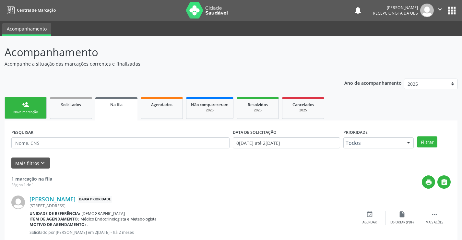
click at [20, 101] on link "person_add Nova marcação" at bounding box center [26, 108] width 42 height 22
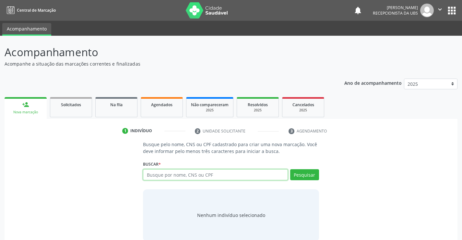
click at [257, 178] on input "text" at bounding box center [215, 174] width 145 height 11
type input "700008204030805"
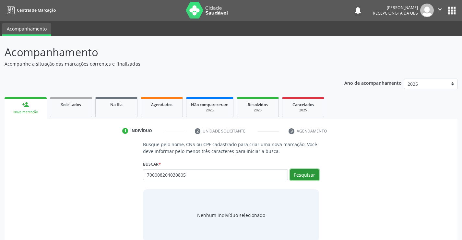
click at [309, 172] on button "Pesquisar" at bounding box center [304, 174] width 29 height 11
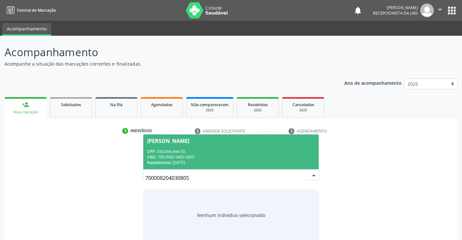
click at [250, 163] on div "Nascimento: 16/02/1981" at bounding box center [230, 163] width 167 height 6
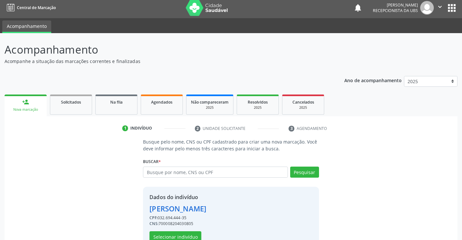
scroll to position [20, 0]
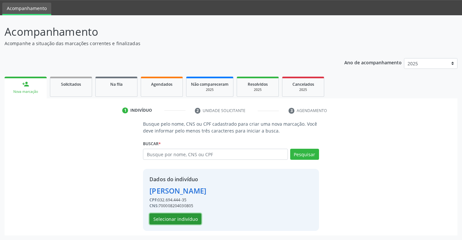
click at [179, 221] on button "Selecionar indivíduo" at bounding box center [176, 218] width 52 height 11
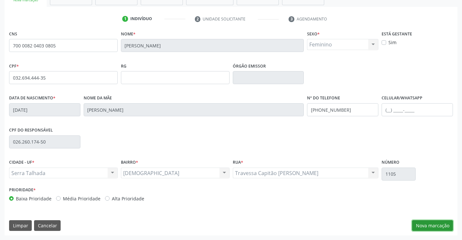
click at [428, 222] on button "Nova marcação" at bounding box center [432, 225] width 41 height 11
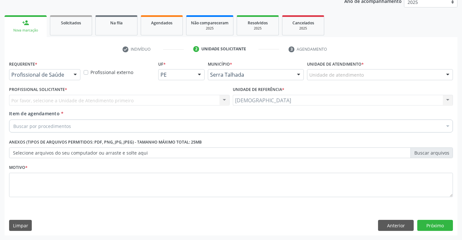
scroll to position [82, 0]
click at [72, 73] on div at bounding box center [75, 74] width 10 height 11
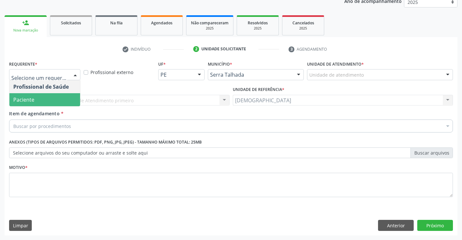
click at [33, 97] on span "Paciente" at bounding box center [23, 99] width 21 height 7
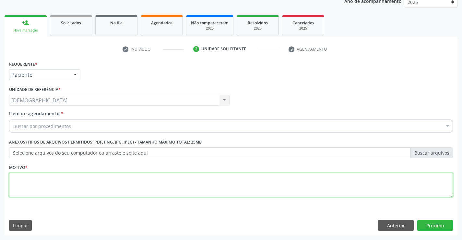
click at [32, 188] on textarea at bounding box center [231, 185] width 444 height 25
type textarea "."
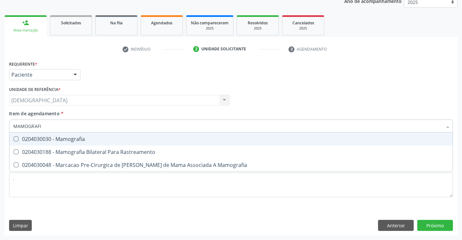
type input "MAMOGRAFIA"
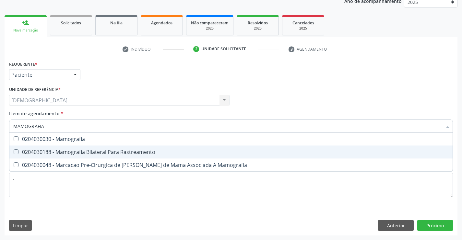
click at [58, 152] on div "0204030188 - Mamografia Bilateral Para Rastreamento" at bounding box center [231, 151] width 436 height 5
checkbox Rastreamento "true"
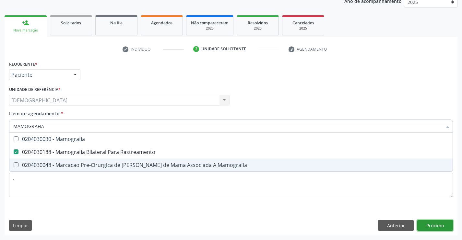
click at [434, 222] on div "Requerente * Paciente Profissional de Saúde Paciente Nenhum resultado encontrad…" at bounding box center [231, 147] width 453 height 176
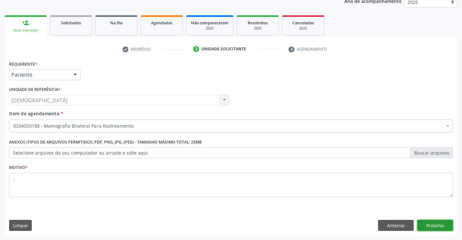
click at [427, 226] on button "Próximo" at bounding box center [435, 225] width 36 height 11
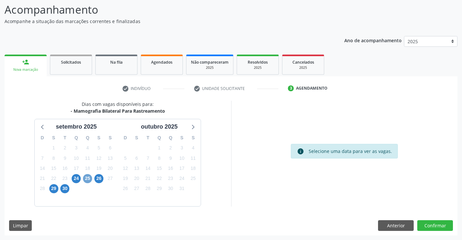
click at [87, 180] on span "25" at bounding box center [87, 178] width 9 height 9
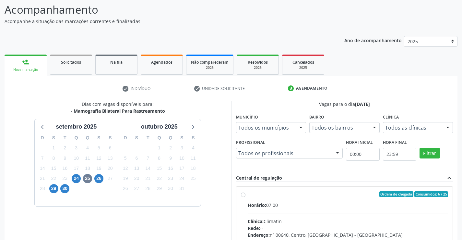
click at [281, 199] on label "Ordem de chegada Consumidos: 6 / 25 Horário: 07:00 Clínica: Climatin Rede: -- E…" at bounding box center [348, 241] width 201 height 100
click at [246, 197] on input "Ordem de chegada Consumidos: 6 / 25 Horário: 07:00 Clínica: Climatin Rede: -- E…" at bounding box center [243, 194] width 5 height 6
radio input "true"
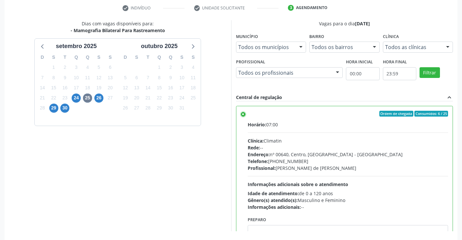
scroll to position [148, 0]
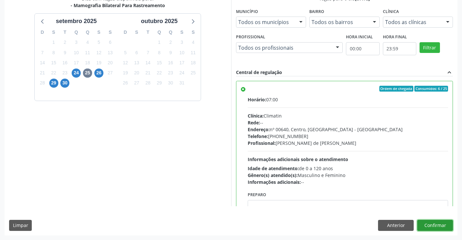
click at [440, 222] on button "Confirmar" at bounding box center [435, 225] width 36 height 11
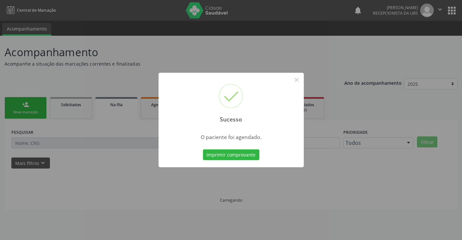
scroll to position [0, 0]
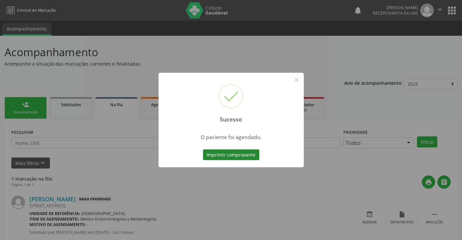
click at [250, 152] on button "Imprimir comprovante" at bounding box center [231, 154] width 56 height 11
